Goal: Entertainment & Leisure: Consume media (video, audio)

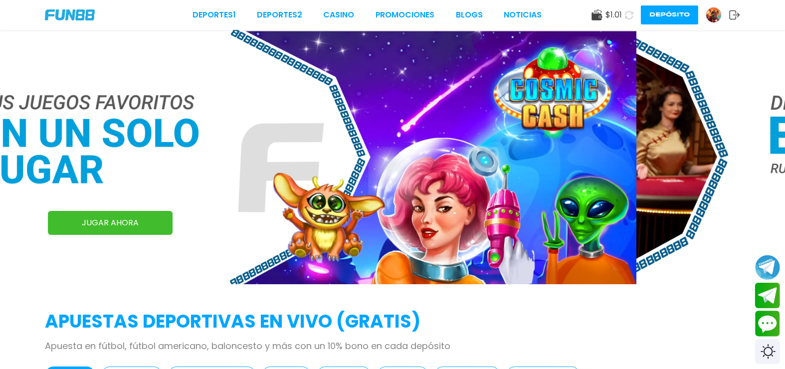
click at [631, 14] on icon at bounding box center [629, 15] width 10 height 10
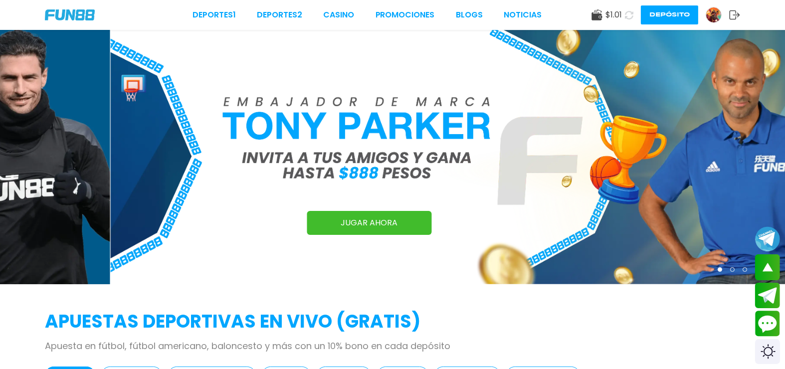
scroll to position [149, 0]
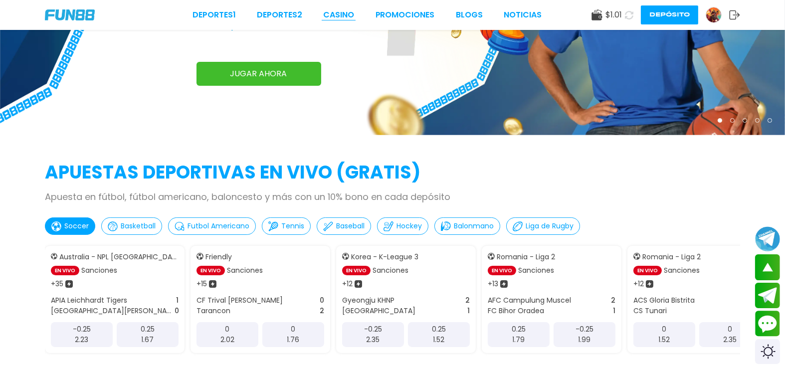
click at [354, 13] on link "CASINO" at bounding box center [338, 15] width 31 height 12
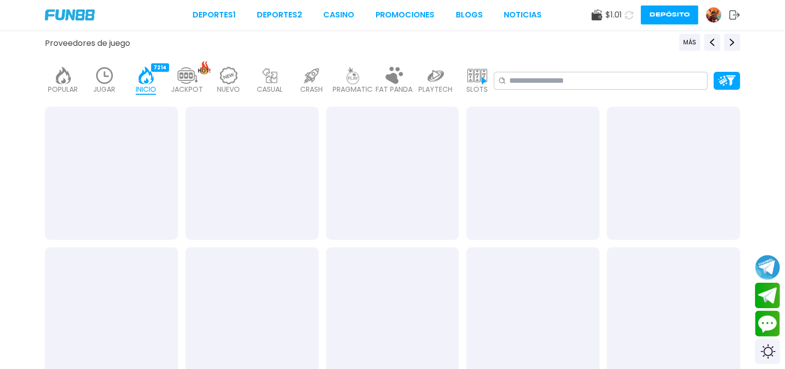
click at [354, 13] on link "CASINO" at bounding box center [338, 15] width 31 height 12
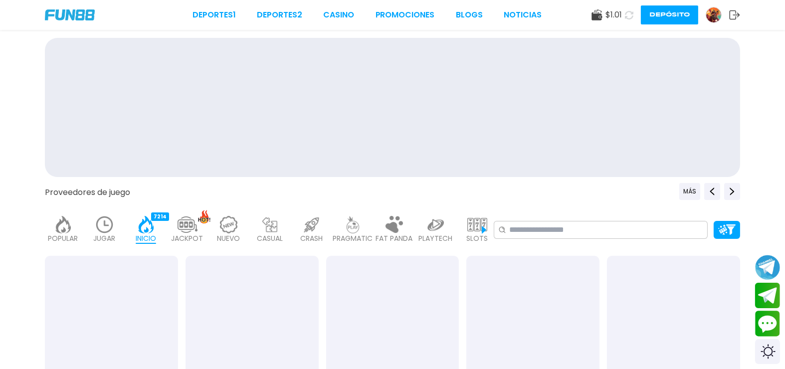
click at [354, 13] on link "CASINO" at bounding box center [338, 15] width 31 height 12
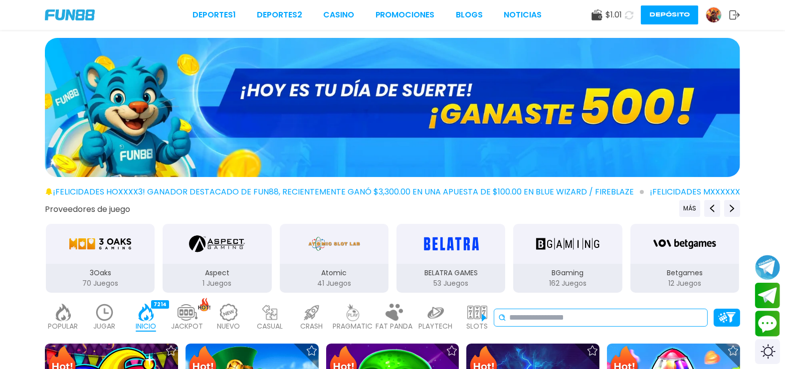
click at [608, 309] on div "No se ha encontrado ningún juego." at bounding box center [601, 318] width 214 height 18
click at [606, 312] on input at bounding box center [606, 318] width 194 height 12
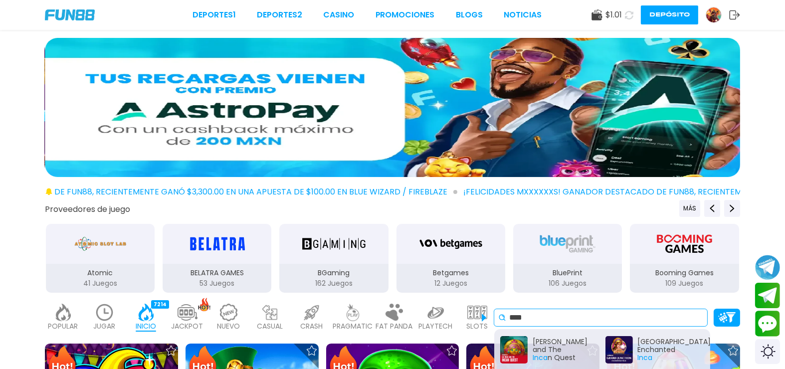
type input "****"
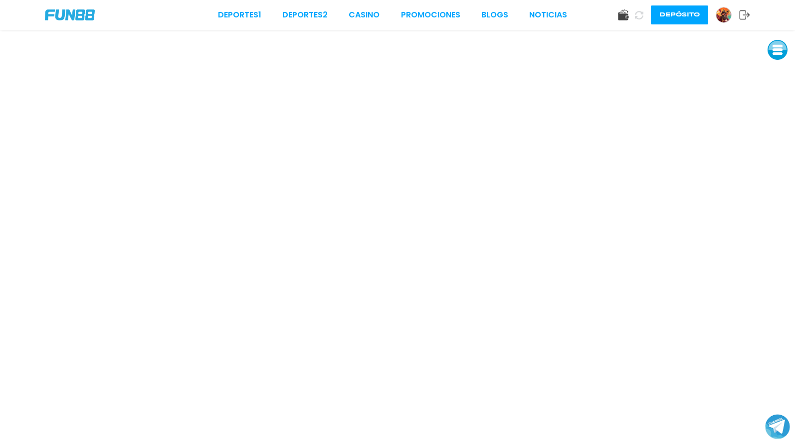
click at [779, 41] on button at bounding box center [777, 50] width 20 height 20
click at [780, 107] on button at bounding box center [777, 117] width 20 height 20
